Goal: Find contact information: Find contact information

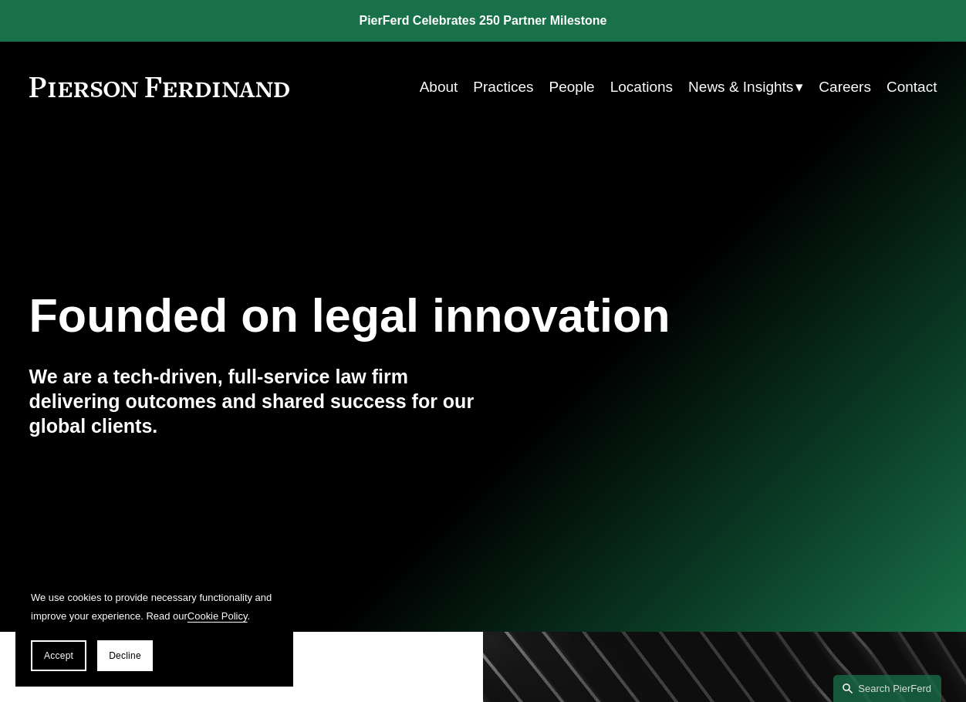
click at [494, 92] on link "Practices" at bounding box center [503, 87] width 60 height 29
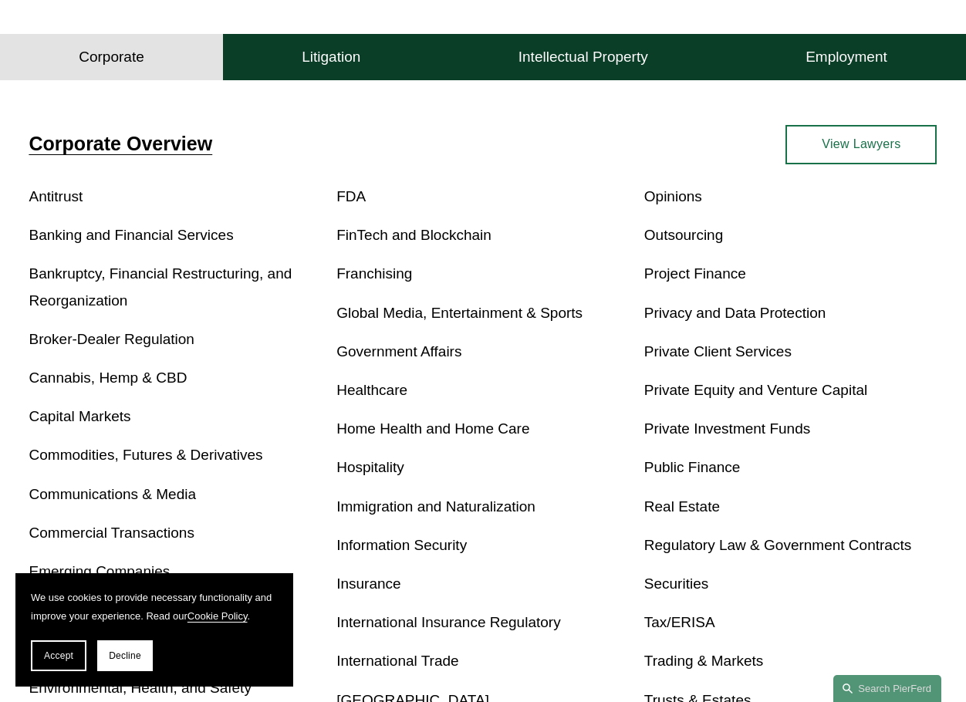
scroll to position [386, 0]
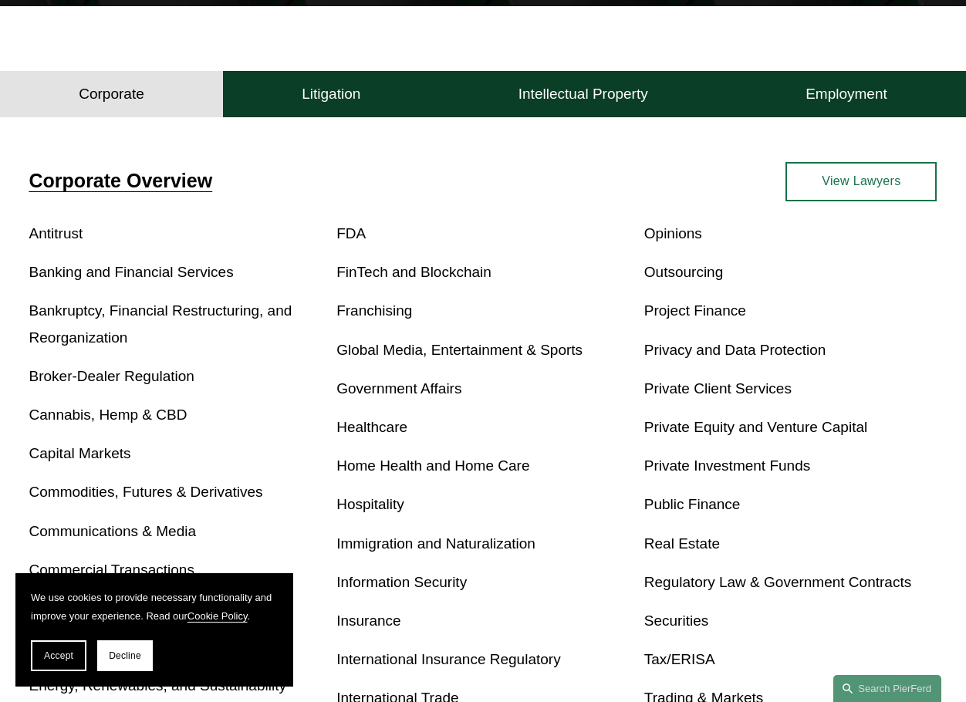
click at [690, 240] on link "Opinions" at bounding box center [673, 233] width 58 height 16
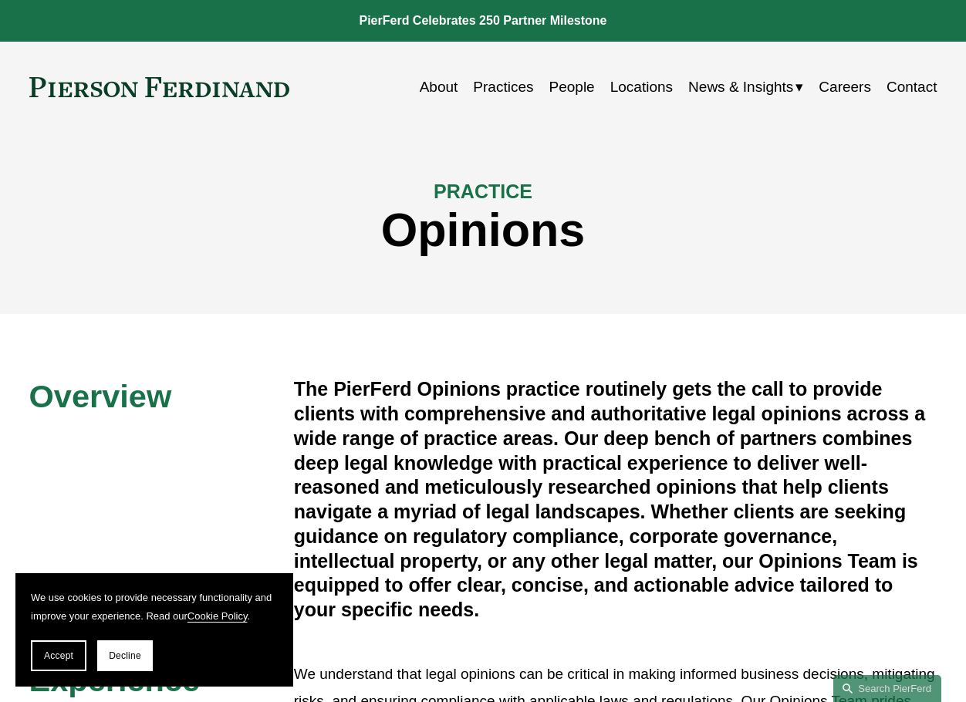
click at [568, 84] on link "People" at bounding box center [572, 87] width 46 height 29
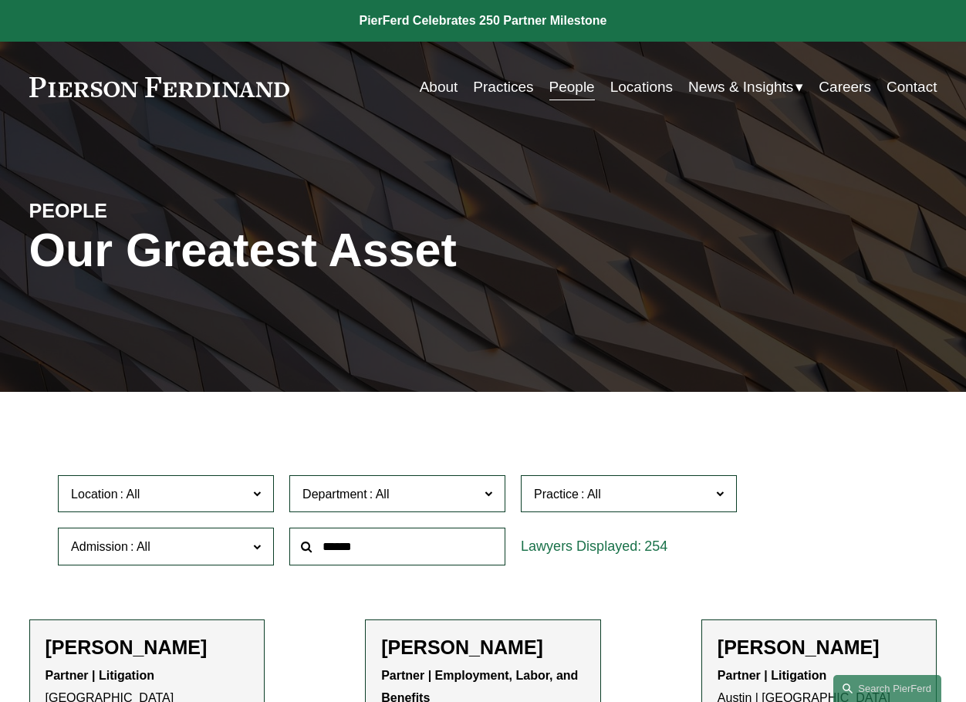
click at [644, 80] on link "Locations" at bounding box center [641, 87] width 62 height 29
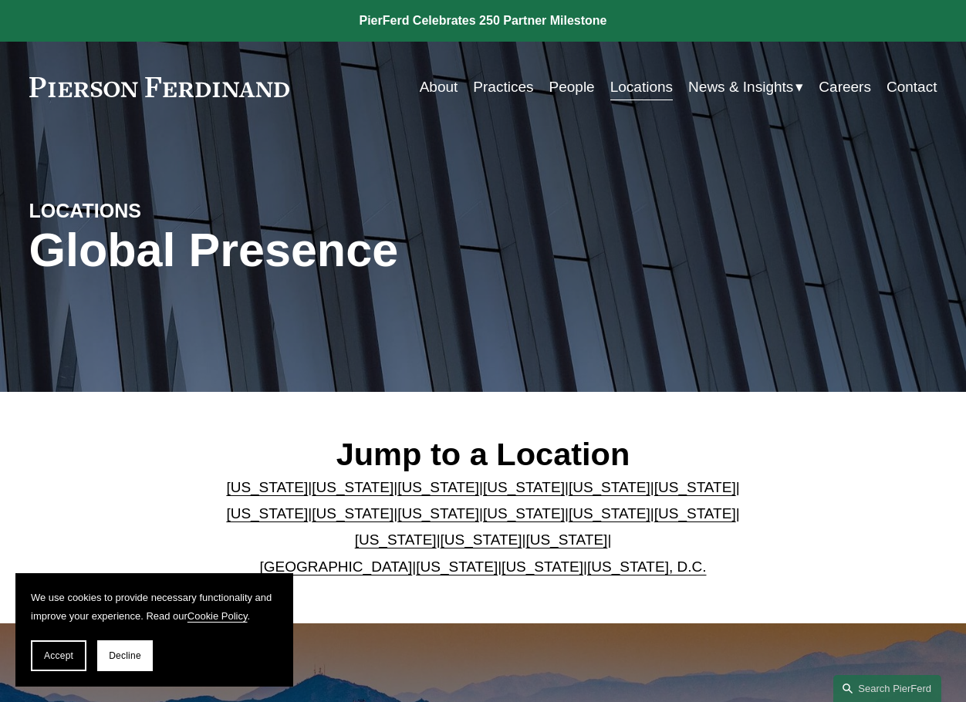
click at [642, 93] on link "Locations" at bounding box center [641, 87] width 62 height 29
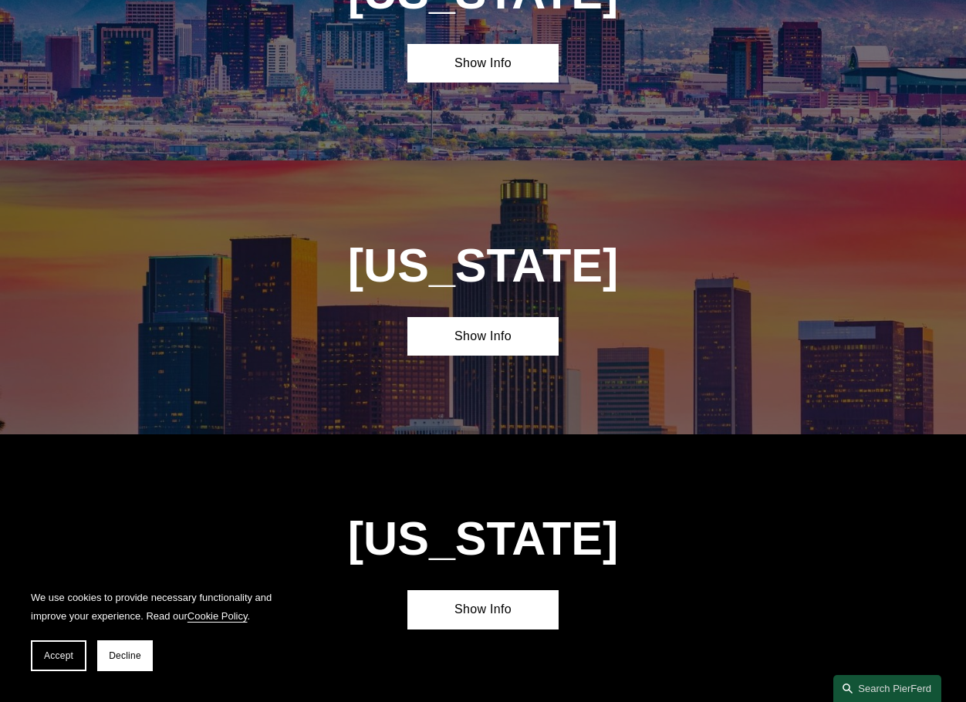
scroll to position [848, 0]
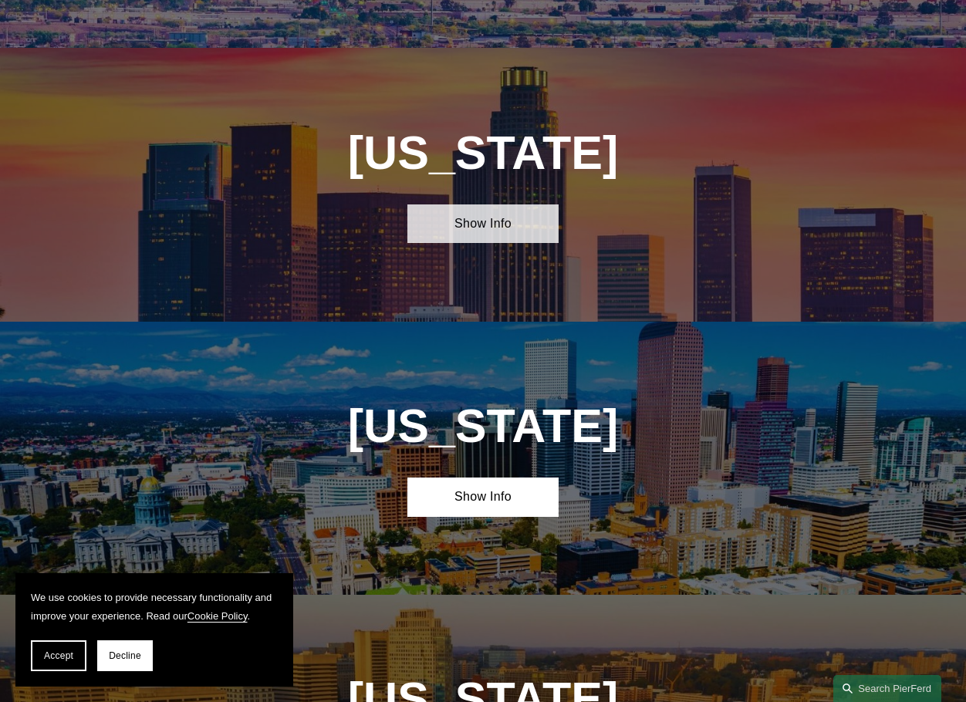
click at [507, 239] on link "Show Info" at bounding box center [482, 223] width 151 height 39
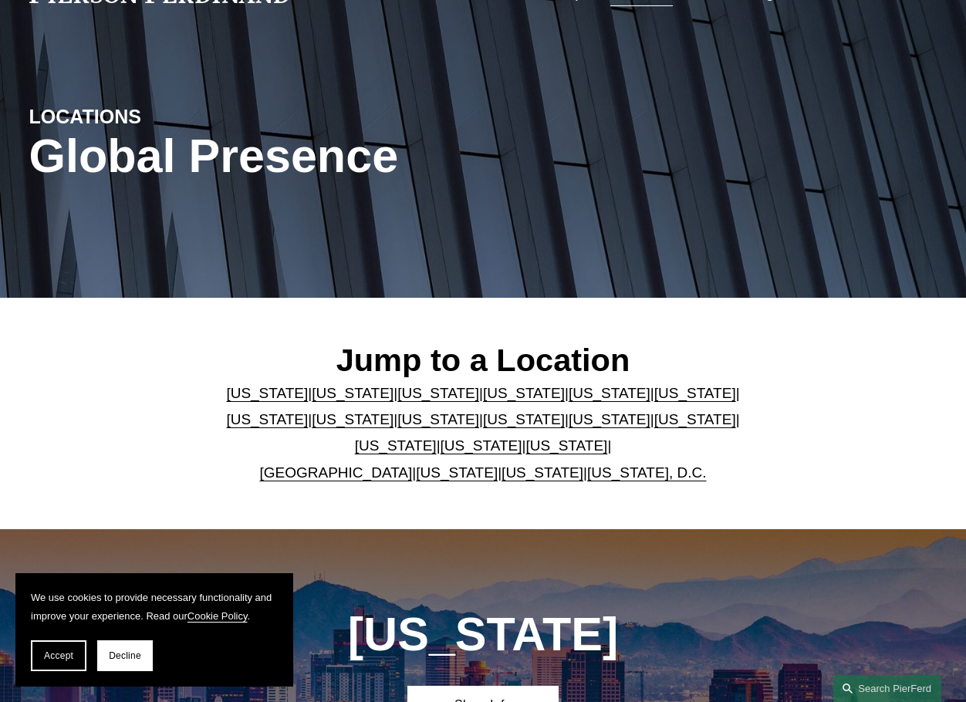
scroll to position [0, 0]
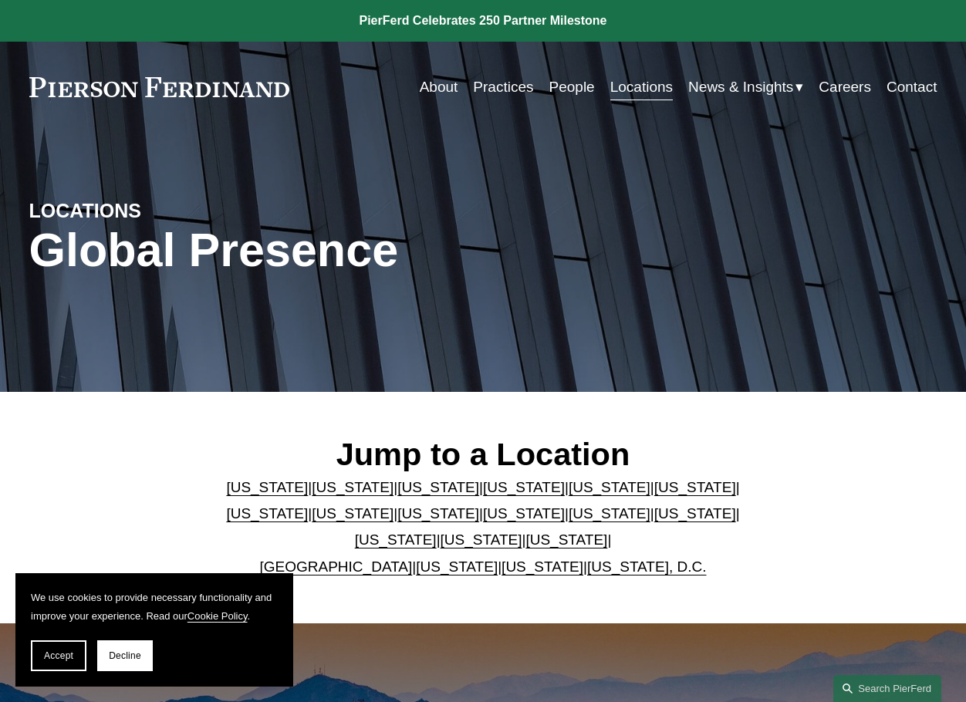
click at [561, 82] on link "People" at bounding box center [572, 87] width 46 height 29
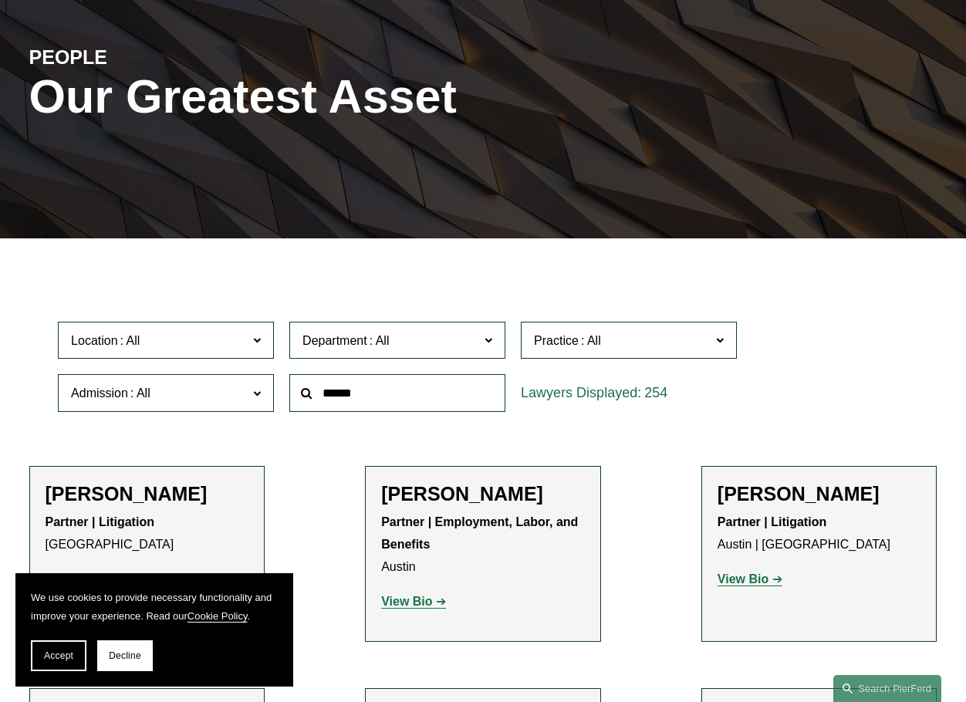
scroll to position [154, 0]
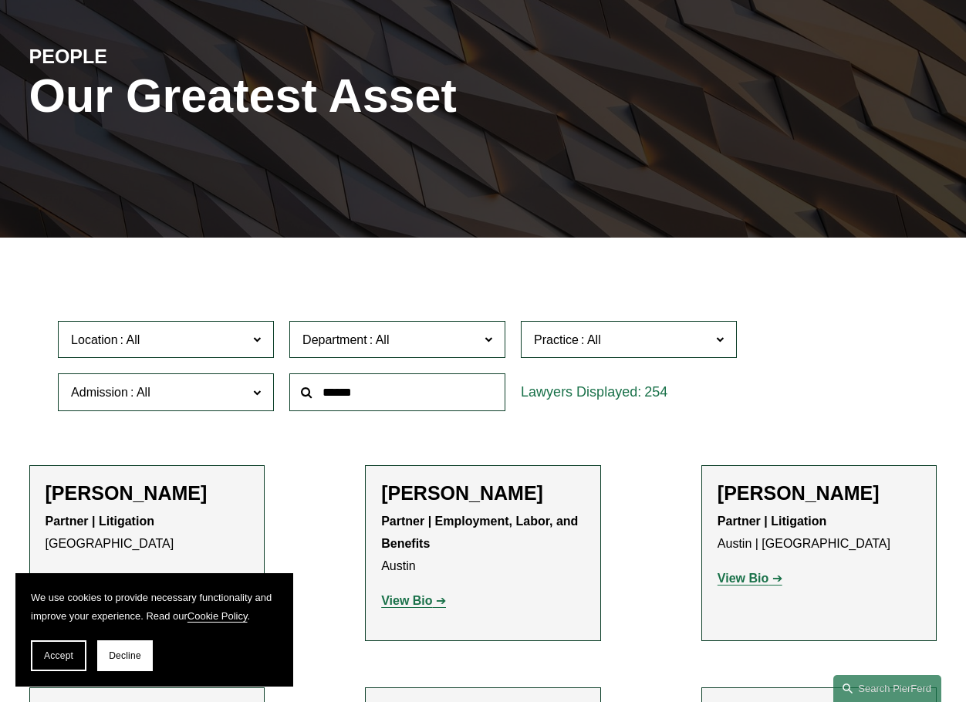
click at [259, 349] on span at bounding box center [257, 339] width 8 height 20
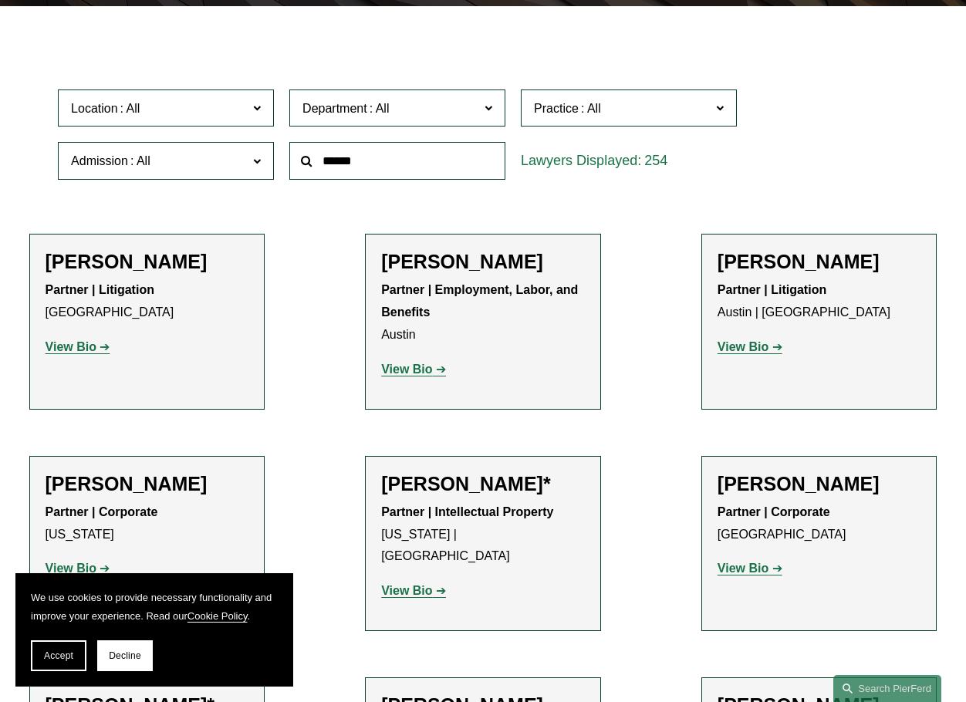
scroll to position [405, 0]
click at [0, 0] on link "[GEOGRAPHIC_DATA]" at bounding box center [0, 0] width 0 height 0
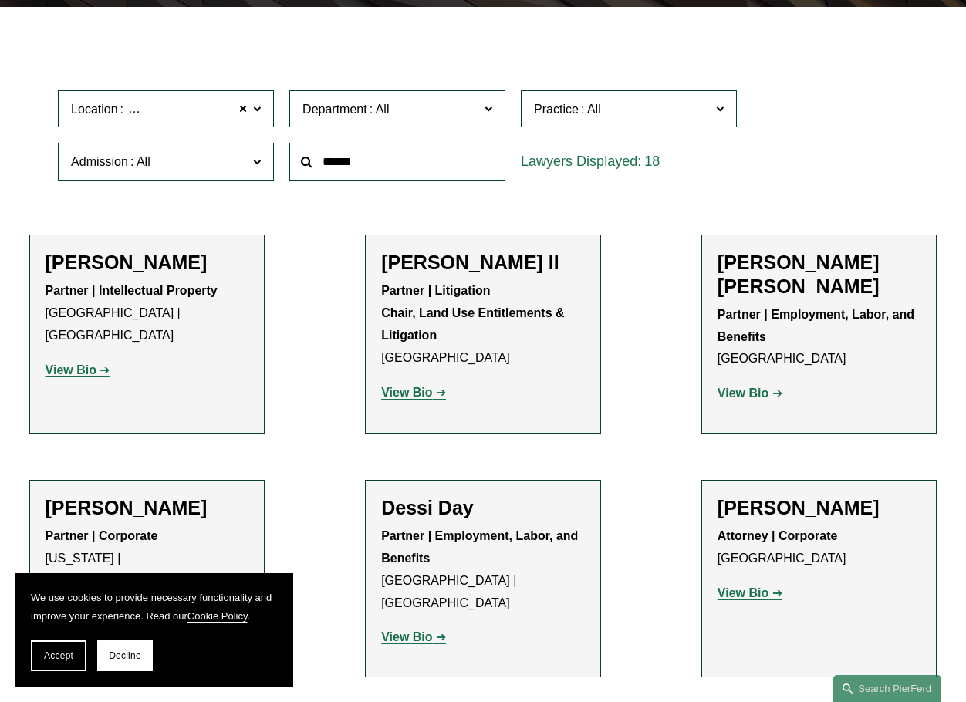
scroll to position [386, 0]
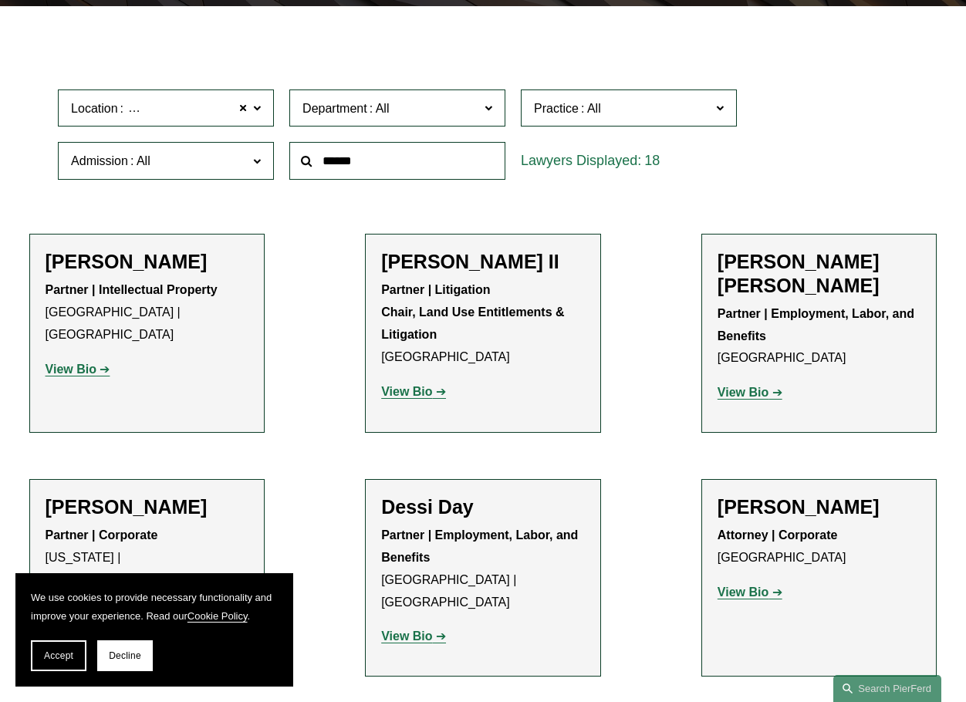
click at [419, 396] on strong "View Bio" at bounding box center [406, 391] width 51 height 13
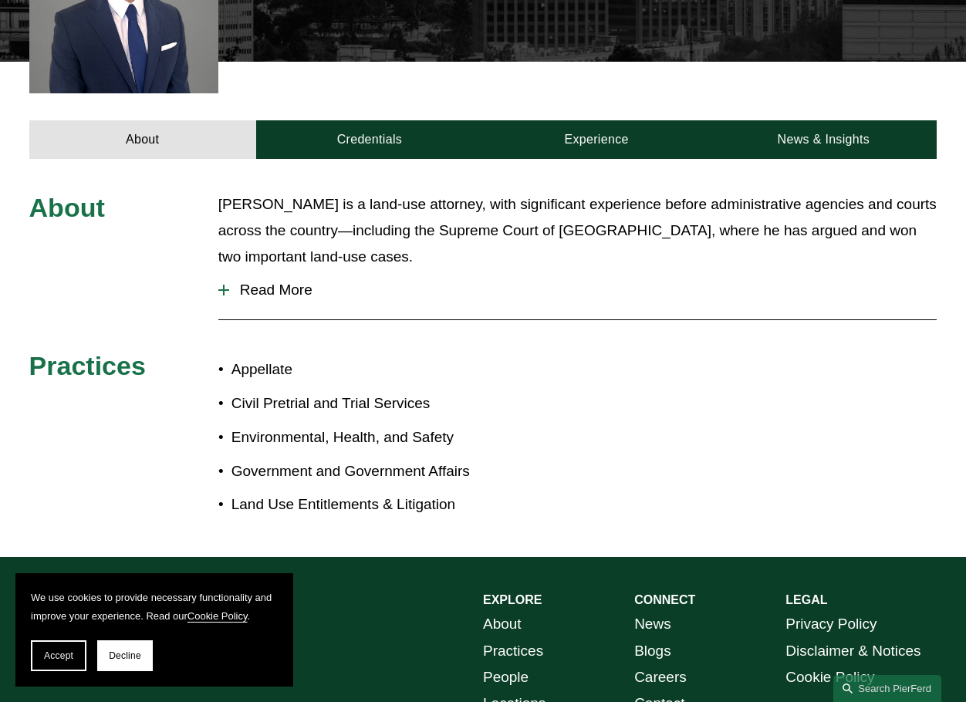
scroll to position [540, 0]
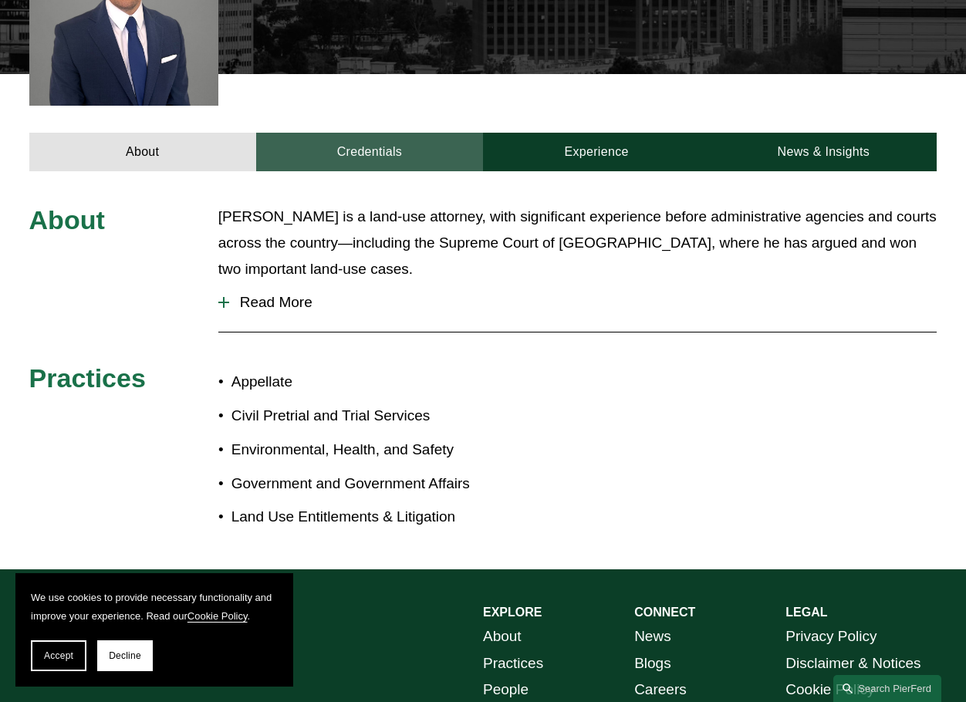
click at [454, 137] on link "Credentials" at bounding box center [369, 152] width 227 height 39
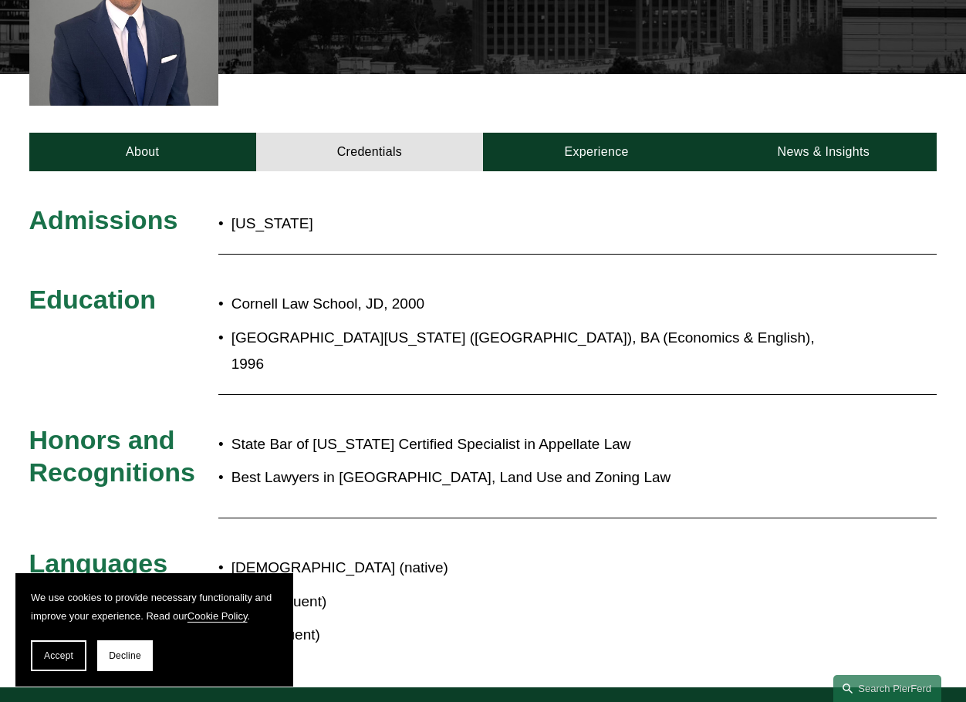
scroll to position [463, 0]
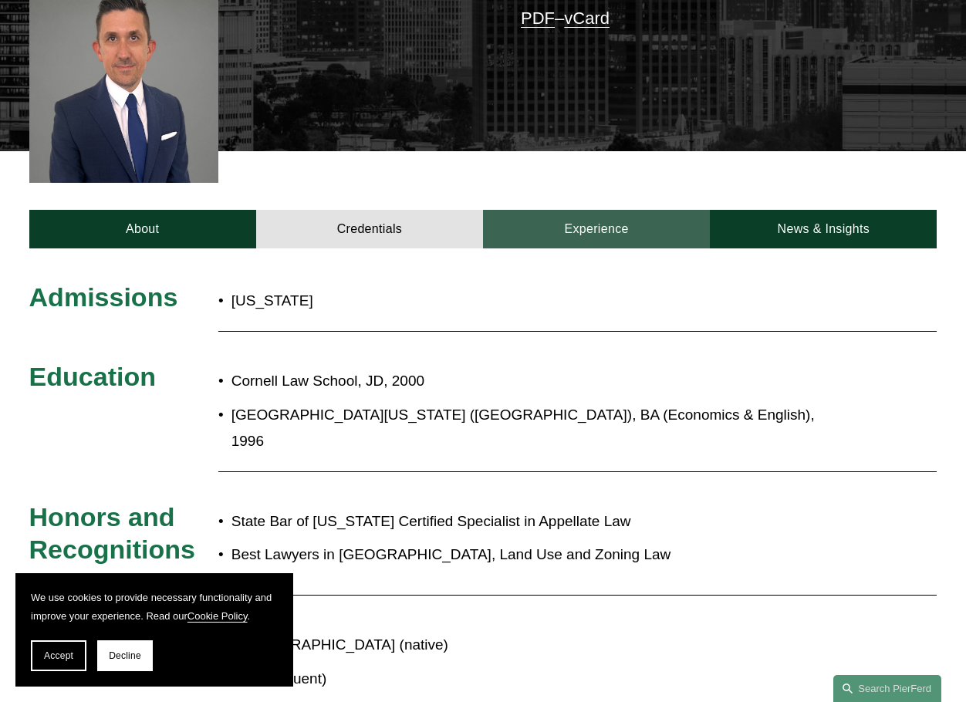
click at [582, 210] on link "Experience" at bounding box center [596, 229] width 227 height 39
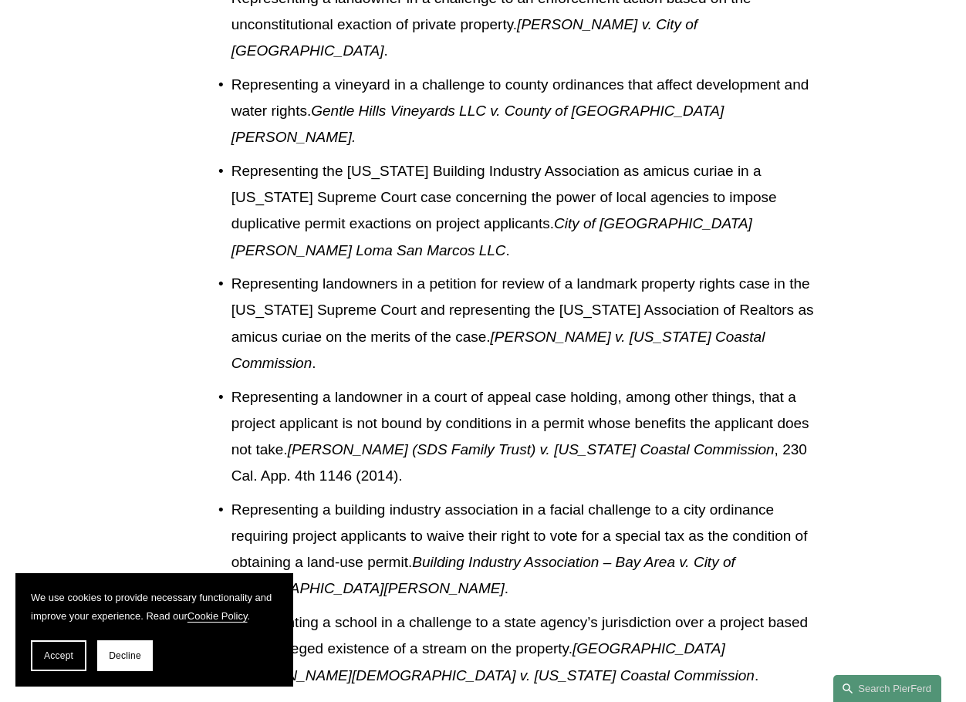
scroll to position [2858, 0]
